Goal: Find specific page/section: Find specific page/section

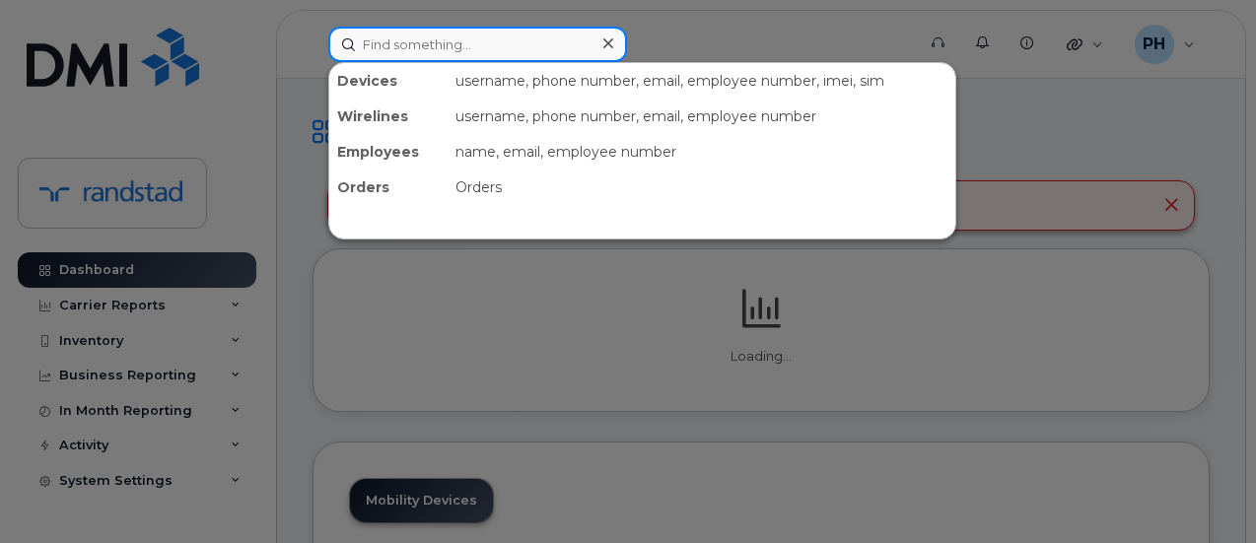
click at [517, 44] on input at bounding box center [477, 44] width 299 height 35
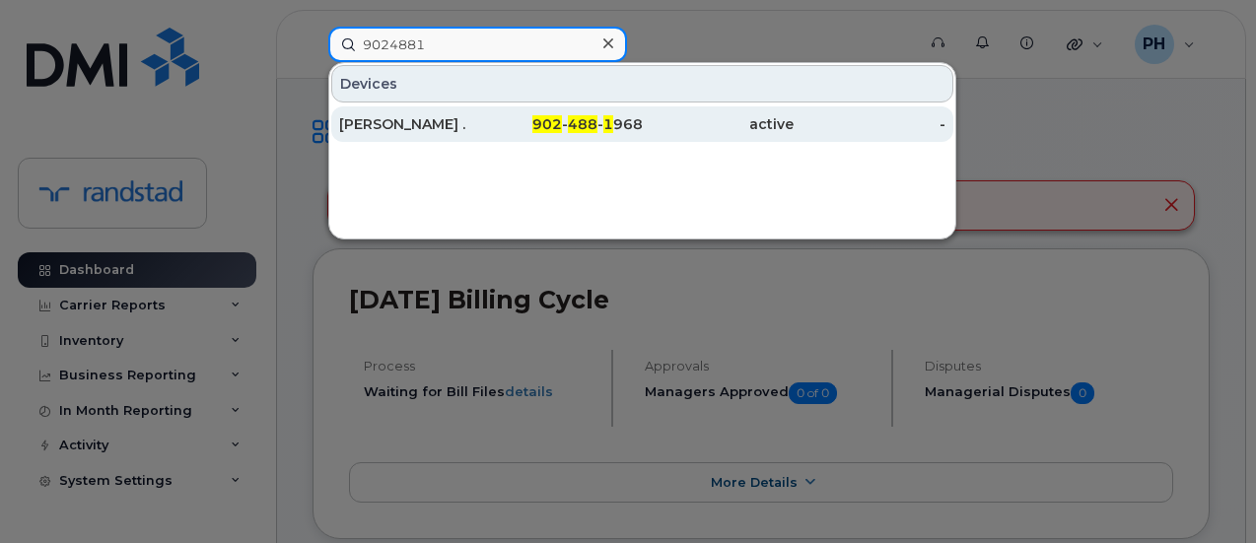
type input "9024881"
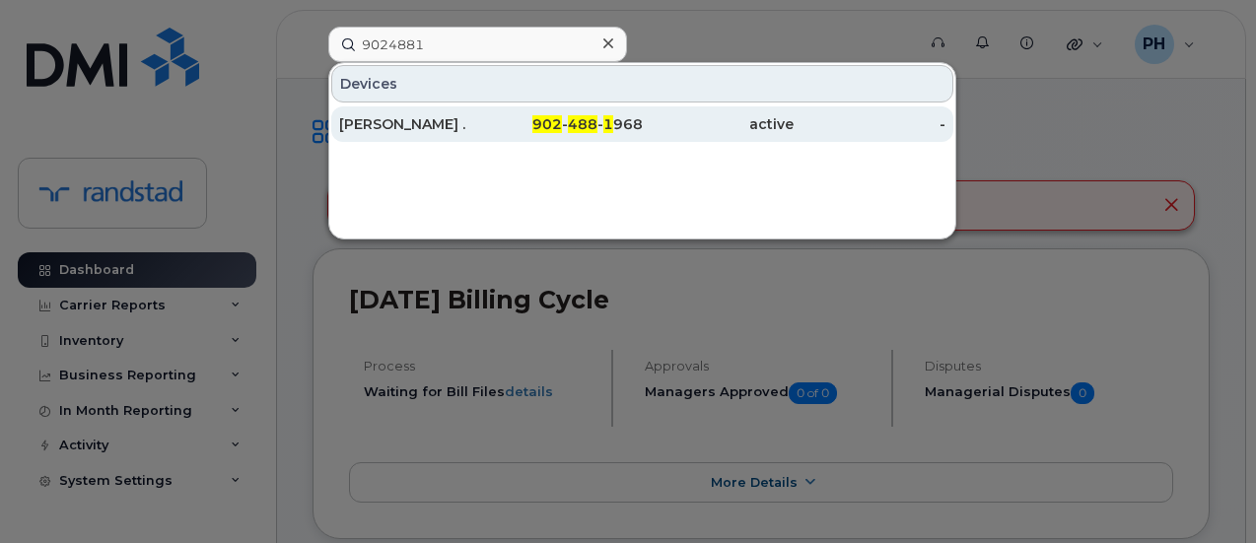
click at [544, 123] on span "902" at bounding box center [547, 124] width 30 height 18
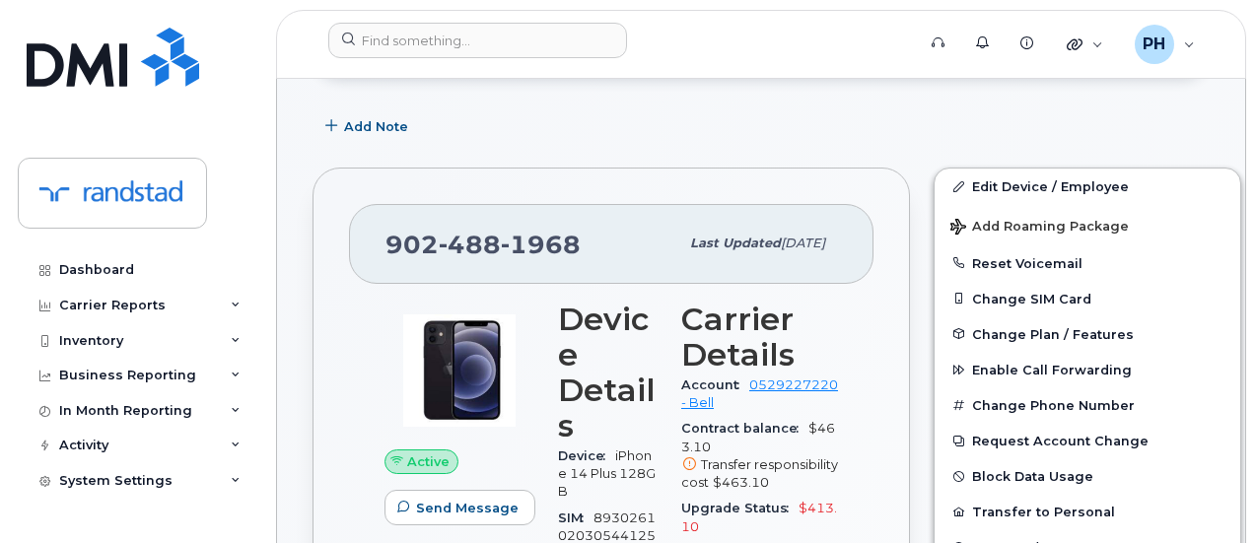
scroll to position [296, 0]
